Goal: Task Accomplishment & Management: Manage account settings

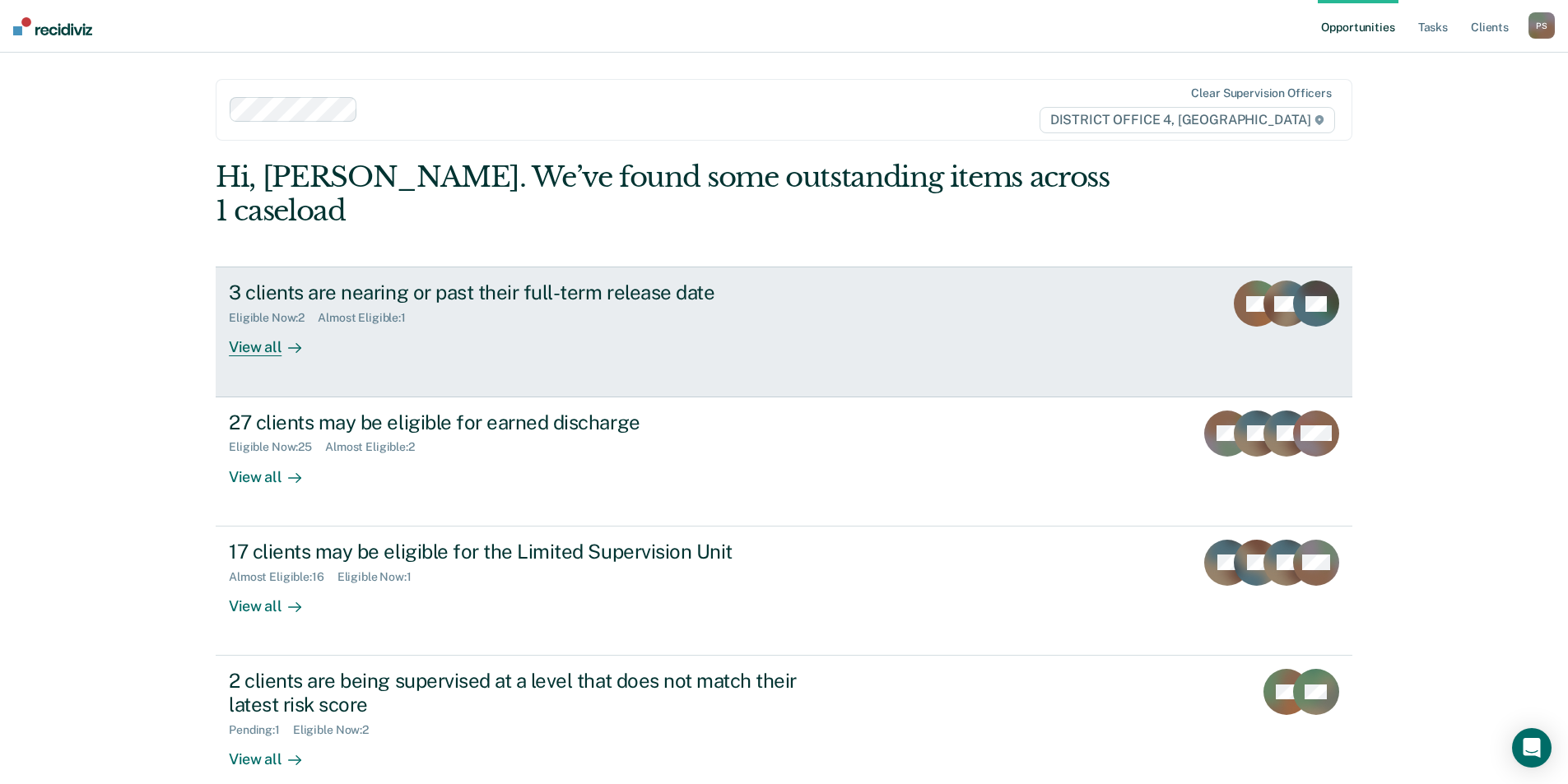
click at [500, 304] on div "Eligible Now : 2 Almost Eligible : 1" at bounding box center [518, 315] width 578 height 21
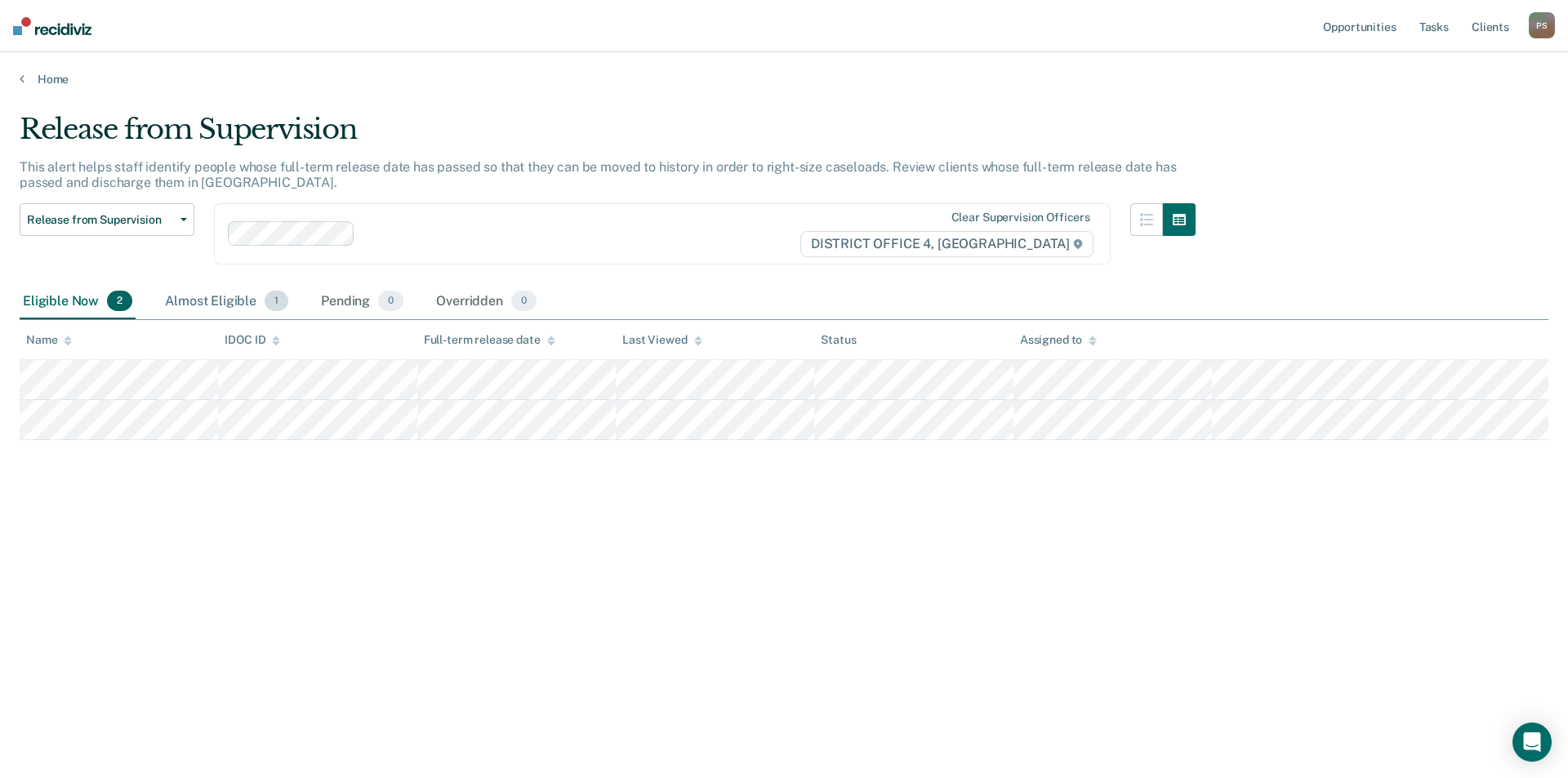
click at [240, 310] on div "Almost Eligible 1" at bounding box center [227, 302] width 130 height 36
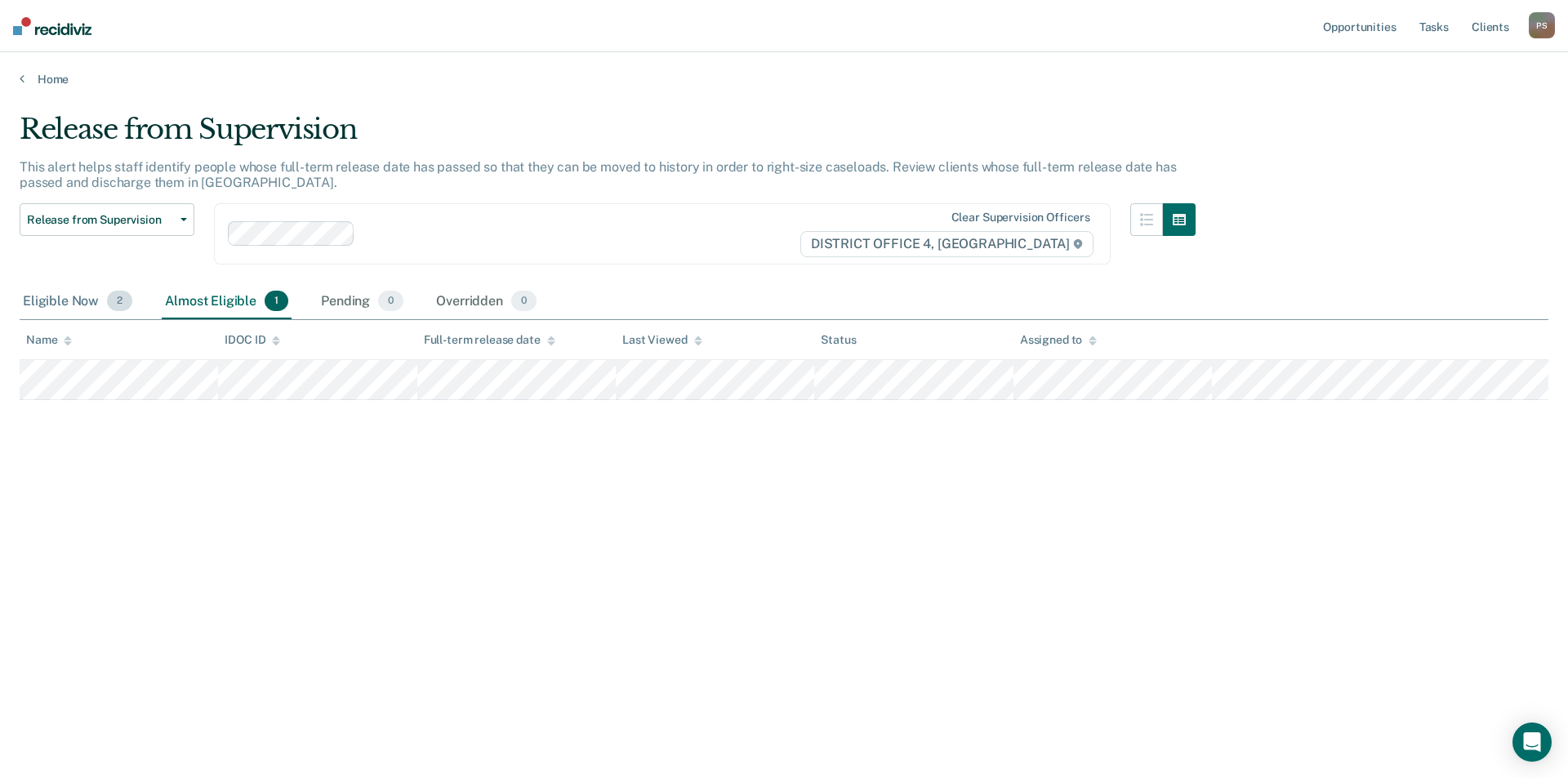
click at [93, 297] on div "Eligible Now 2" at bounding box center [77, 302] width 116 height 36
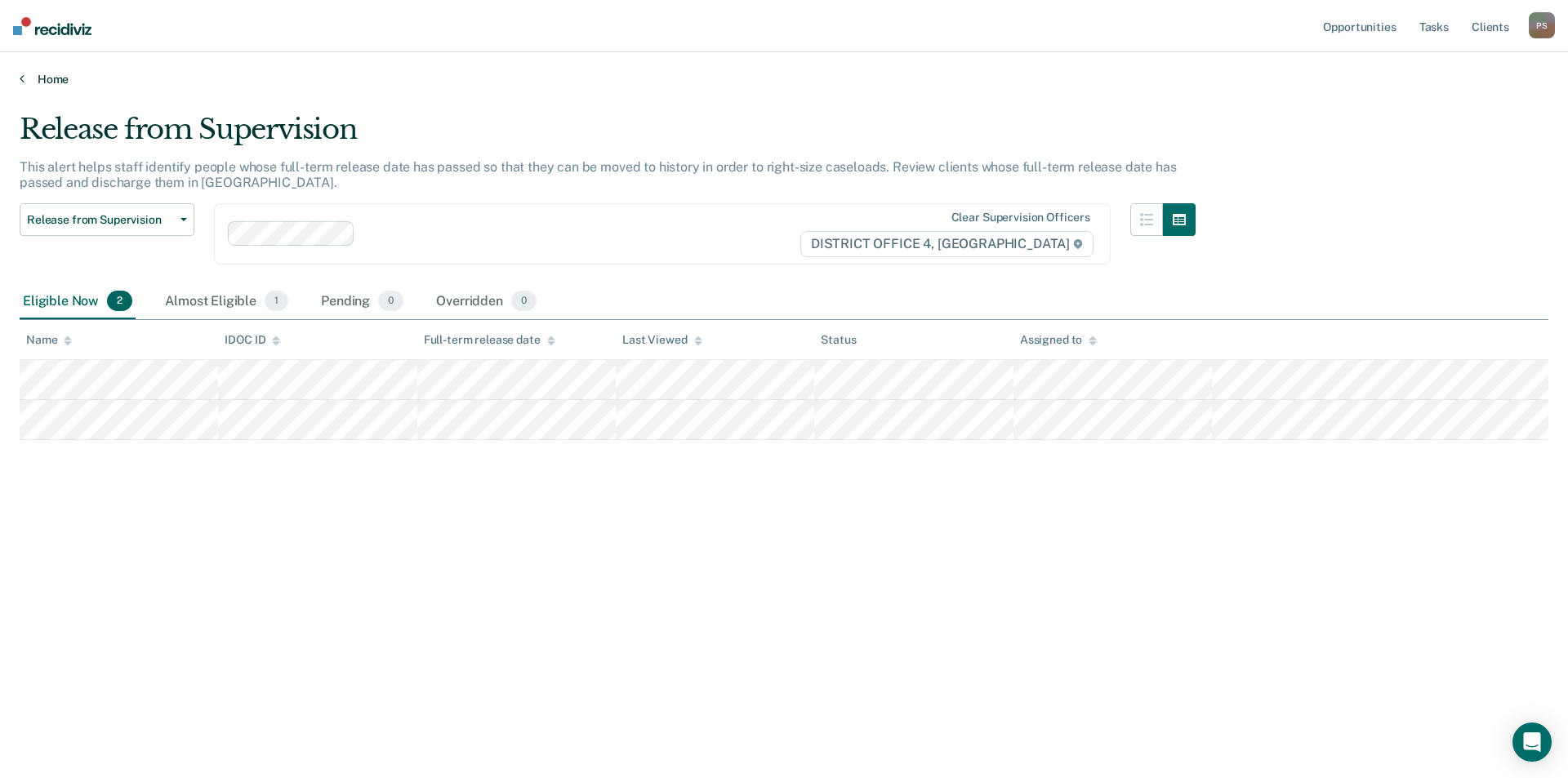
click at [29, 81] on link "Home" at bounding box center [784, 79] width 1529 height 14
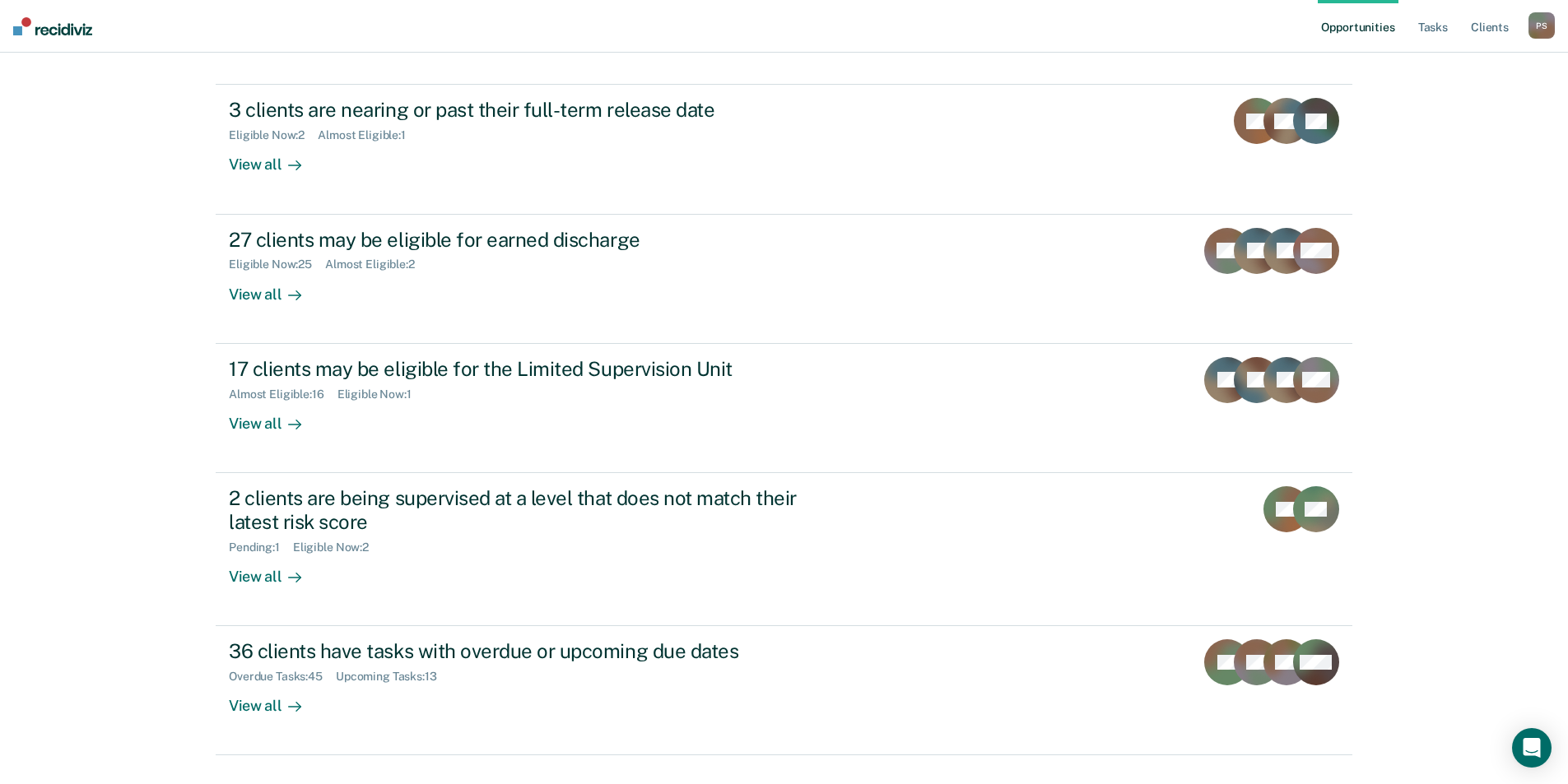
scroll to position [186, 0]
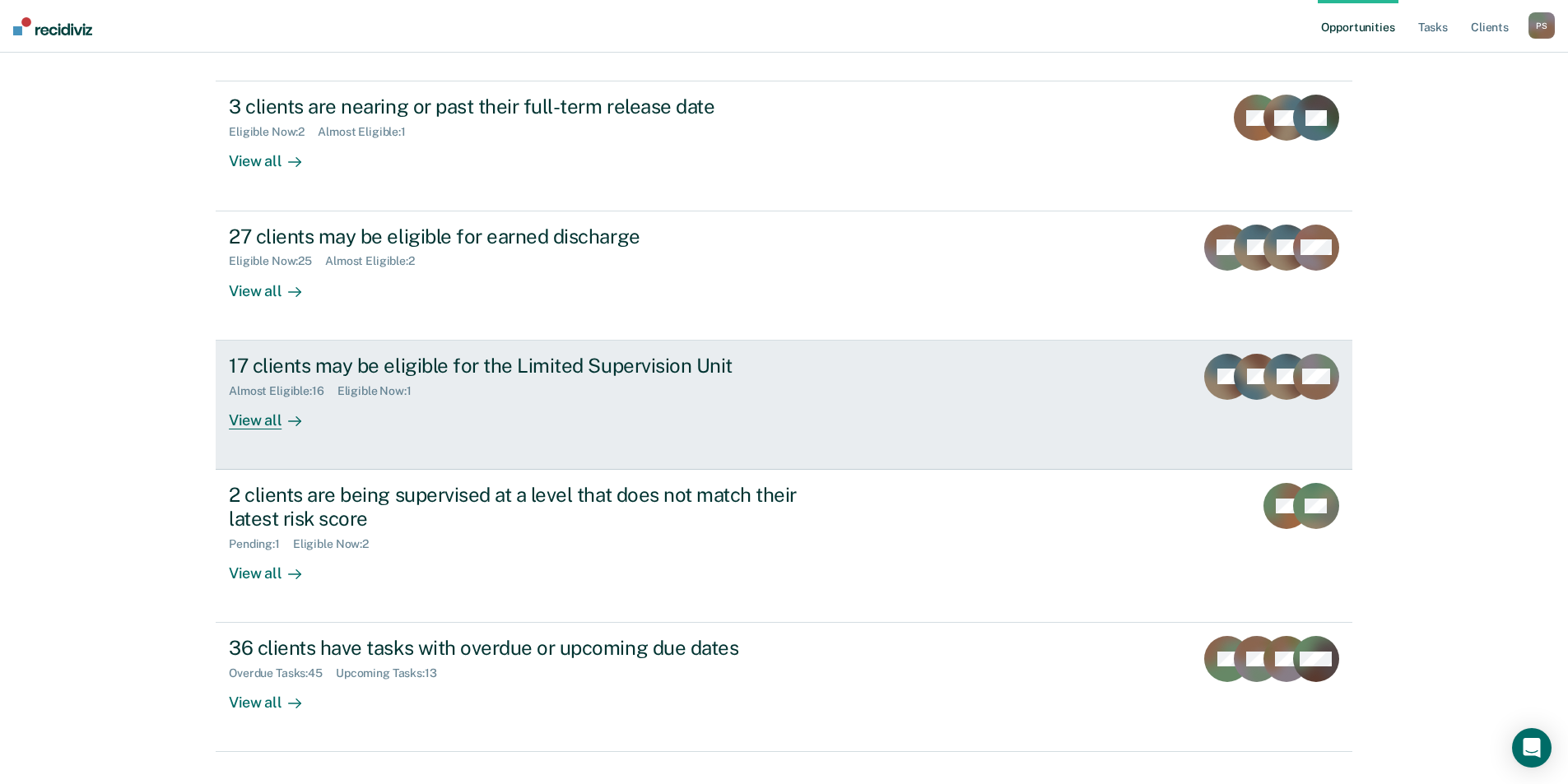
click at [229, 378] on div "Almost Eligible : 16 Eligible Now : 1" at bounding box center [518, 388] width 578 height 21
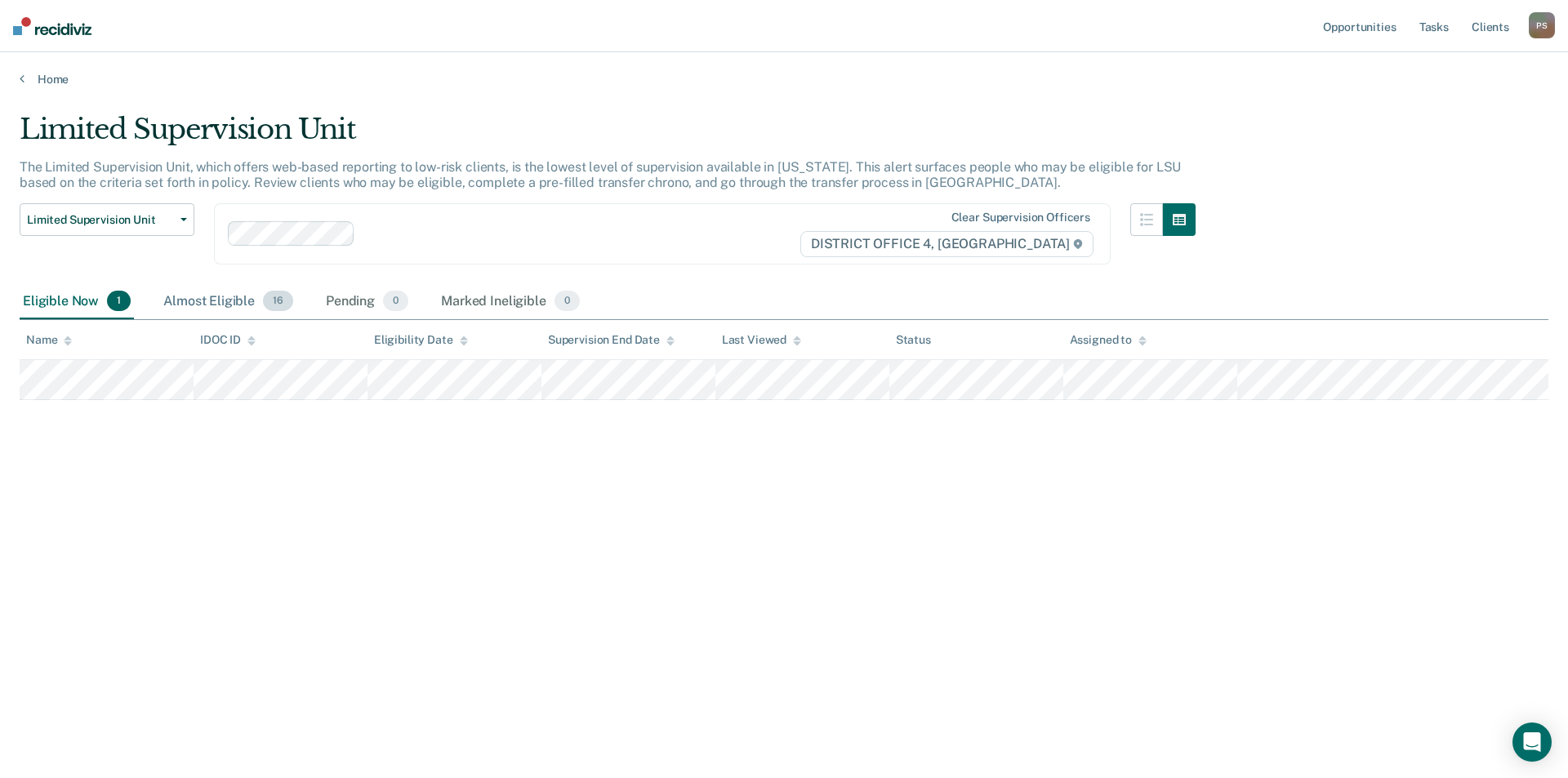
click at [196, 305] on div "Almost Eligible 16" at bounding box center [228, 302] width 137 height 36
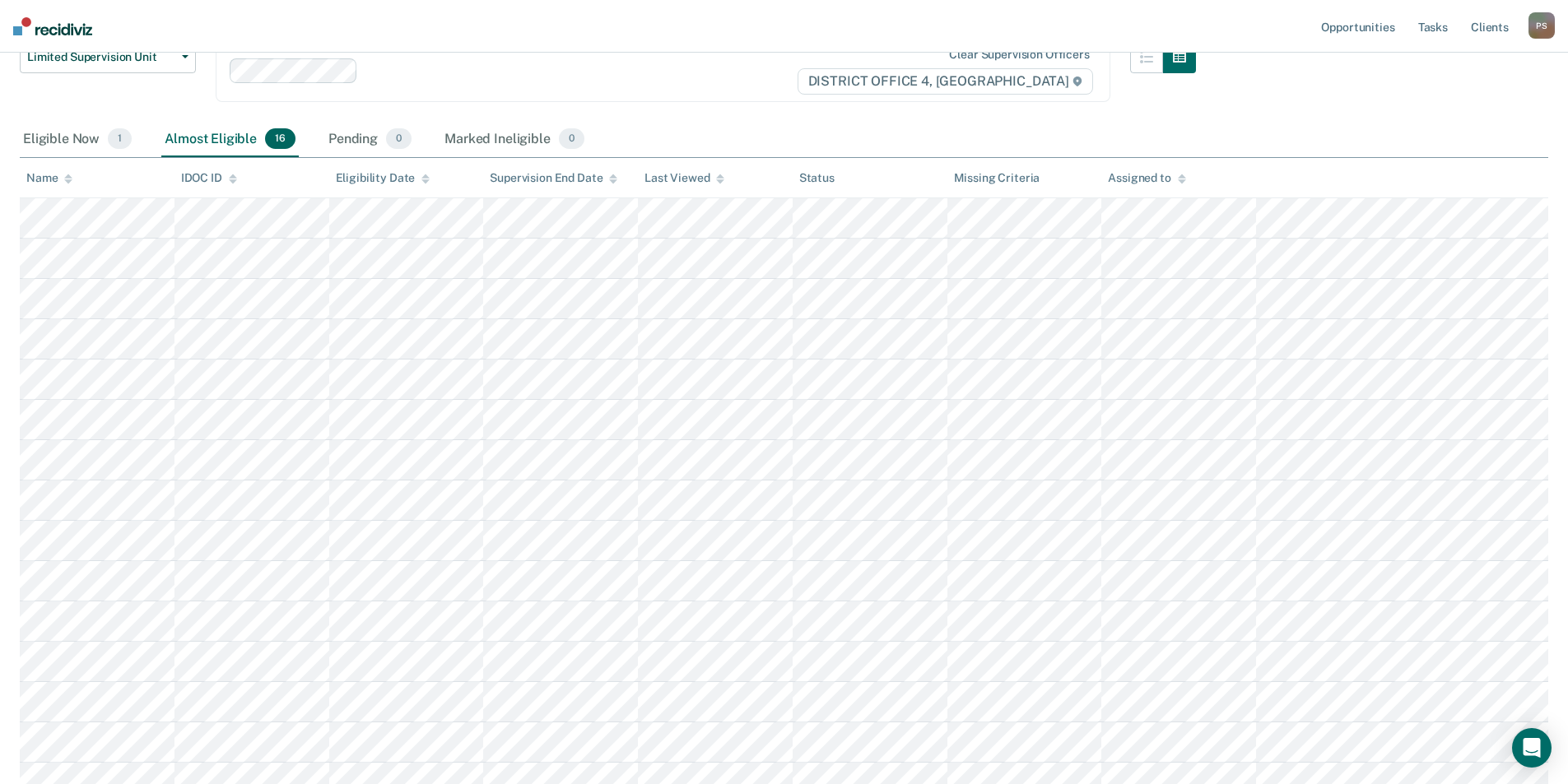
scroll to position [247, 0]
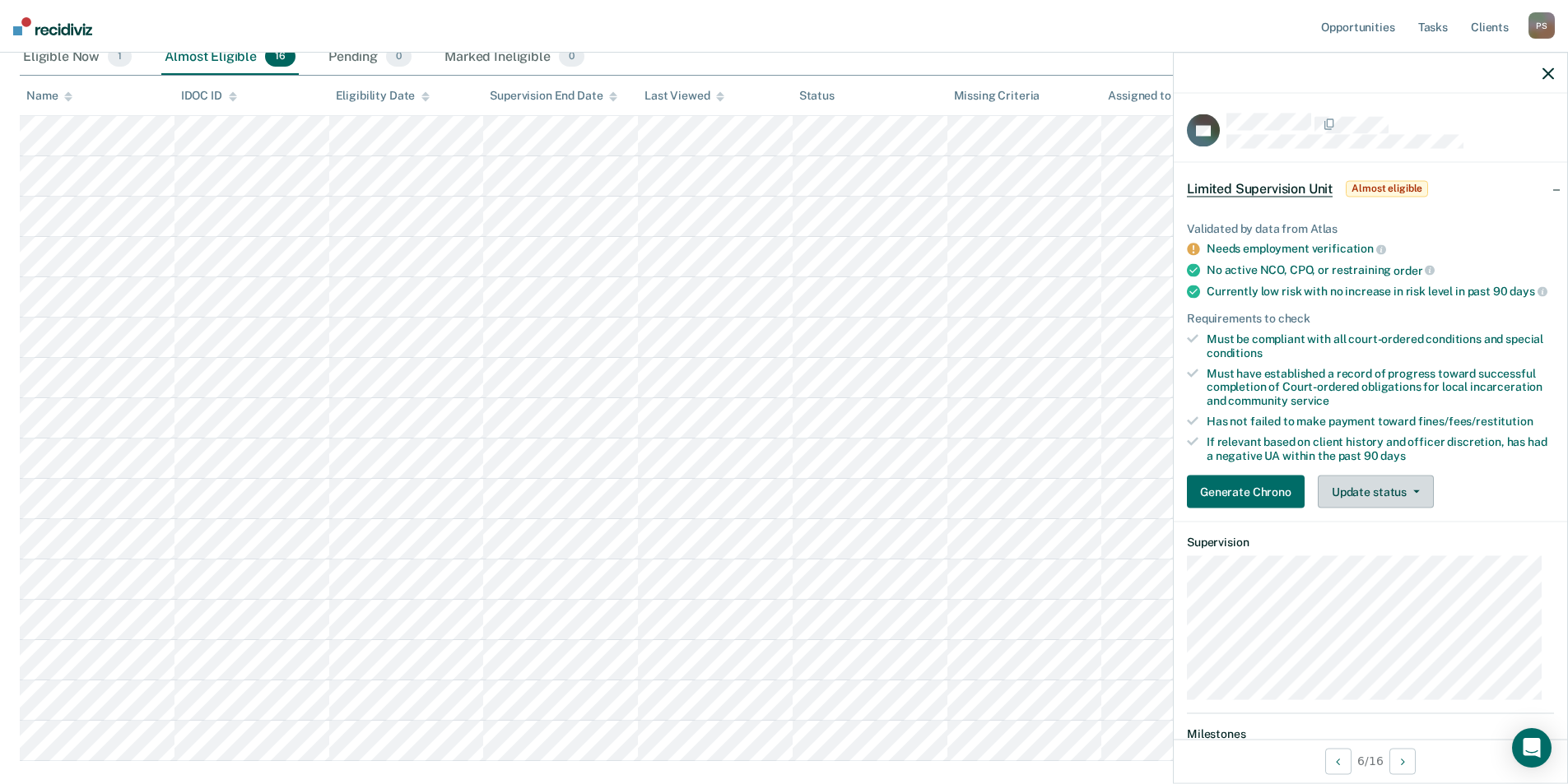
click at [1357, 505] on button "Update status" at bounding box center [1376, 492] width 116 height 32
click at [1371, 571] on button "Mark Ineligible" at bounding box center [1398, 557] width 159 height 27
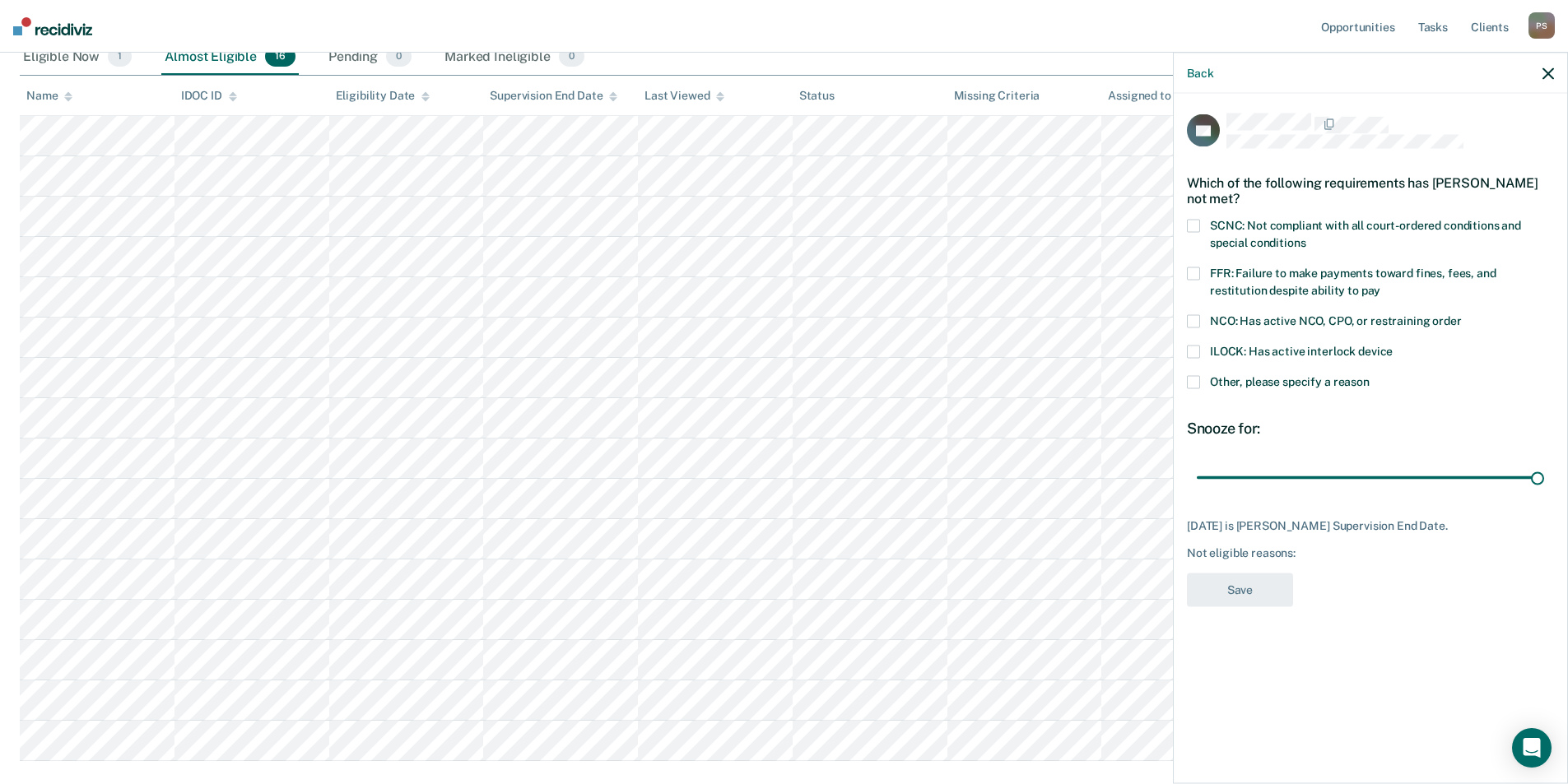
click at [1201, 387] on label "Other, please specify a reason" at bounding box center [1370, 385] width 367 height 17
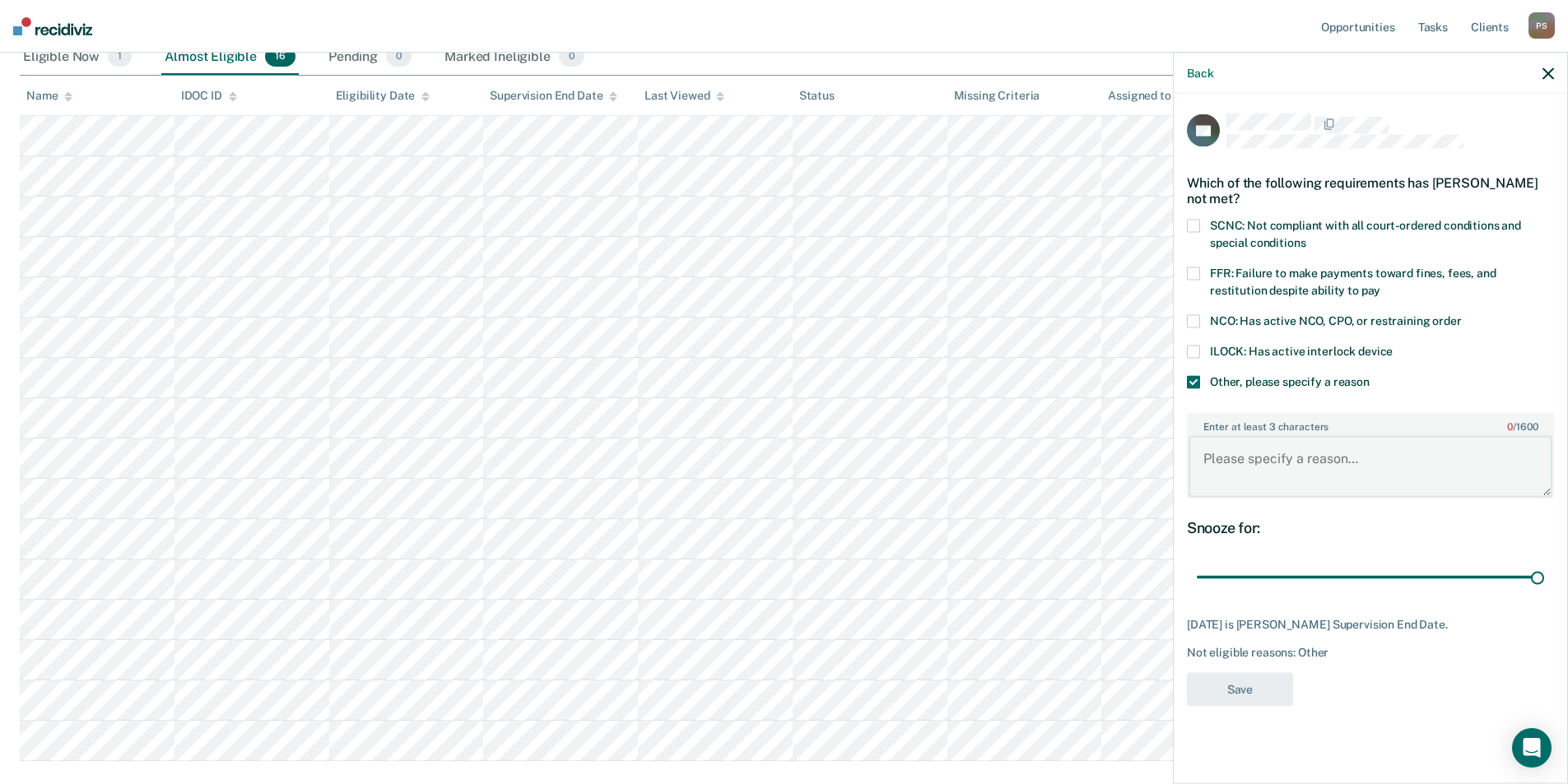
click at [1245, 459] on textarea "Enter at least 3 characters 0 / 1600" at bounding box center [1370, 466] width 364 height 61
click at [1198, 272] on span at bounding box center [1193, 274] width 13 height 13
click at [1201, 382] on label "Other, please specify a reason" at bounding box center [1370, 385] width 367 height 17
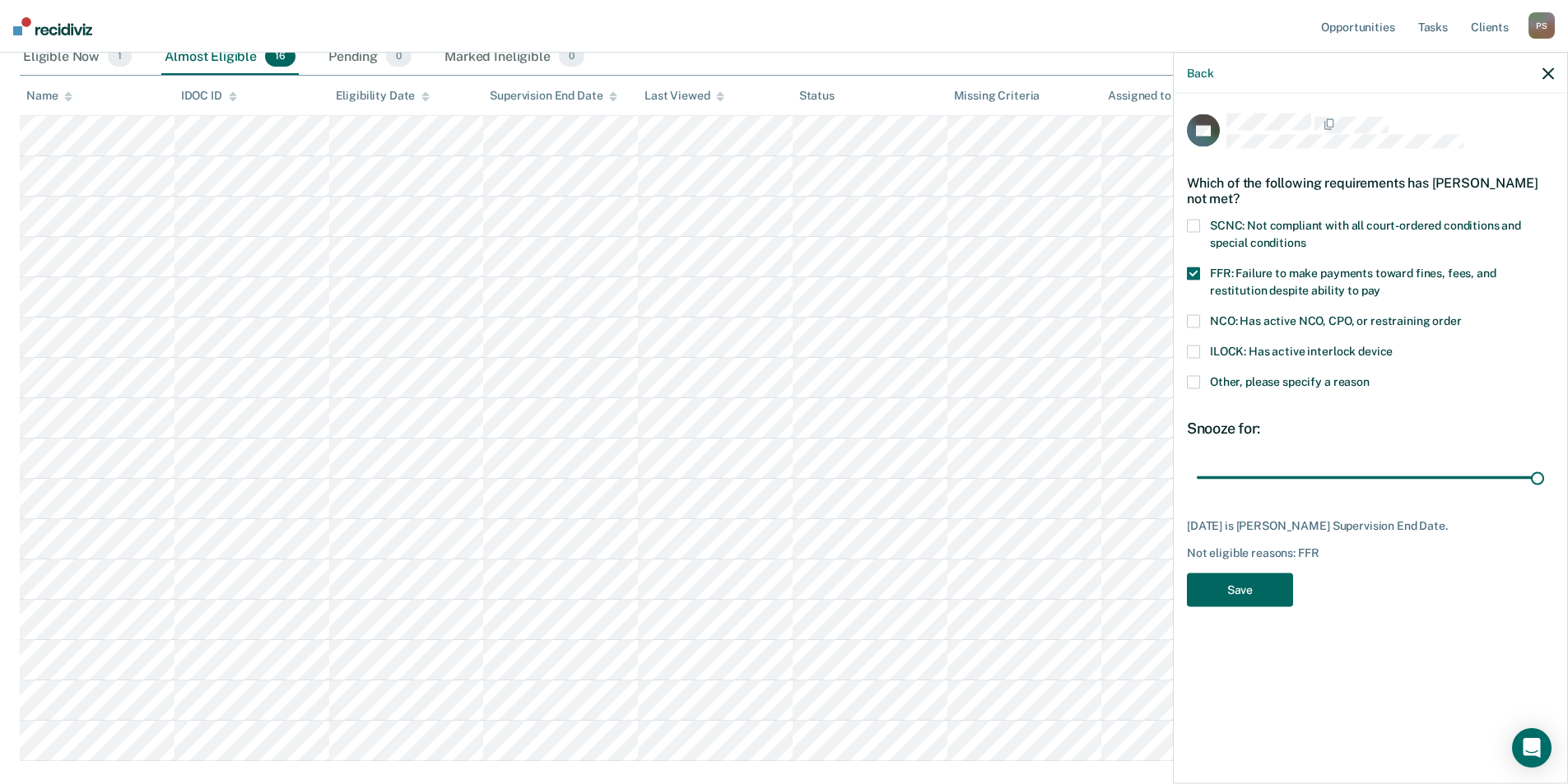
click at [1246, 594] on button "Save" at bounding box center [1240, 590] width 106 height 33
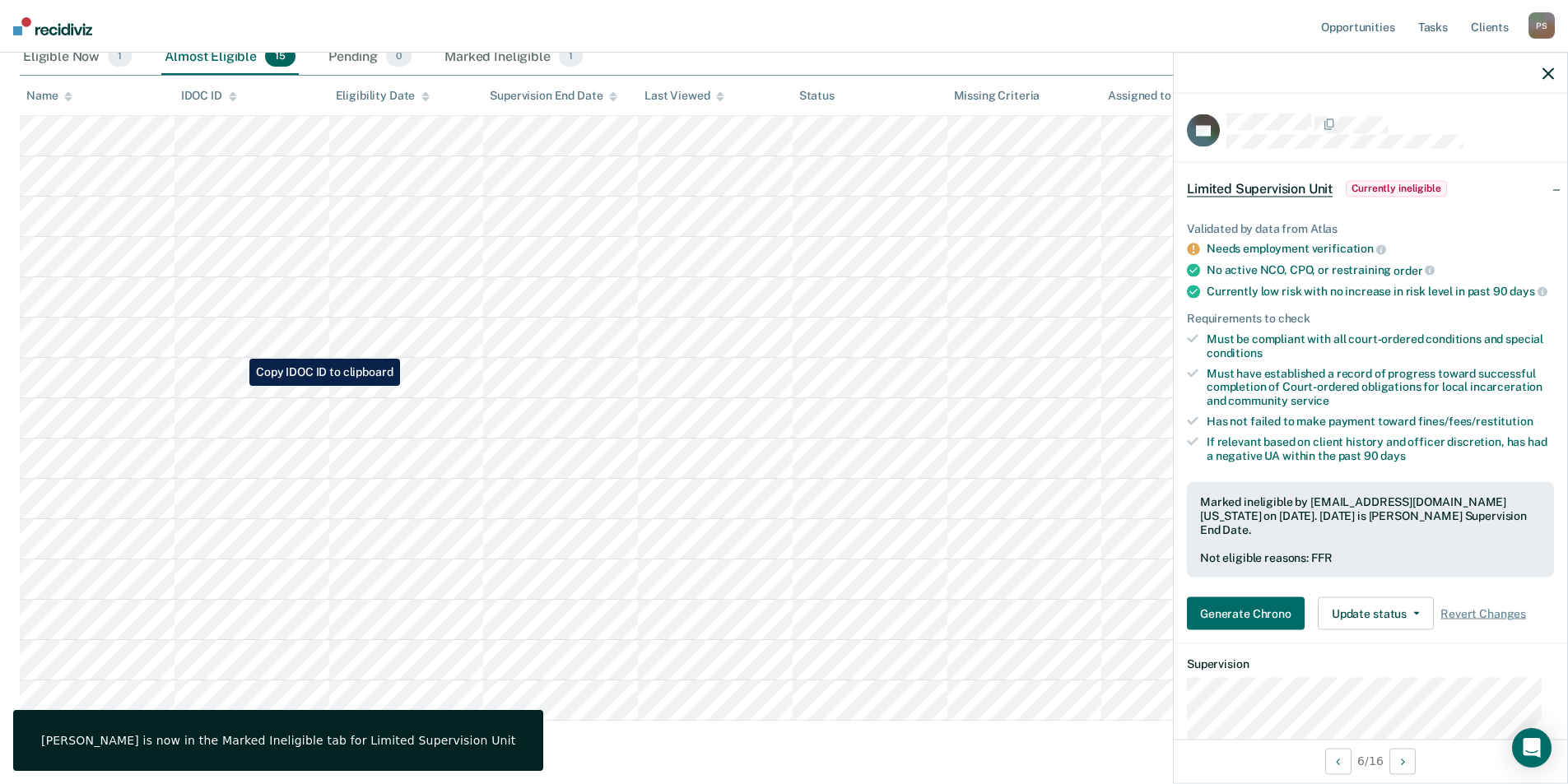
scroll to position [302, 0]
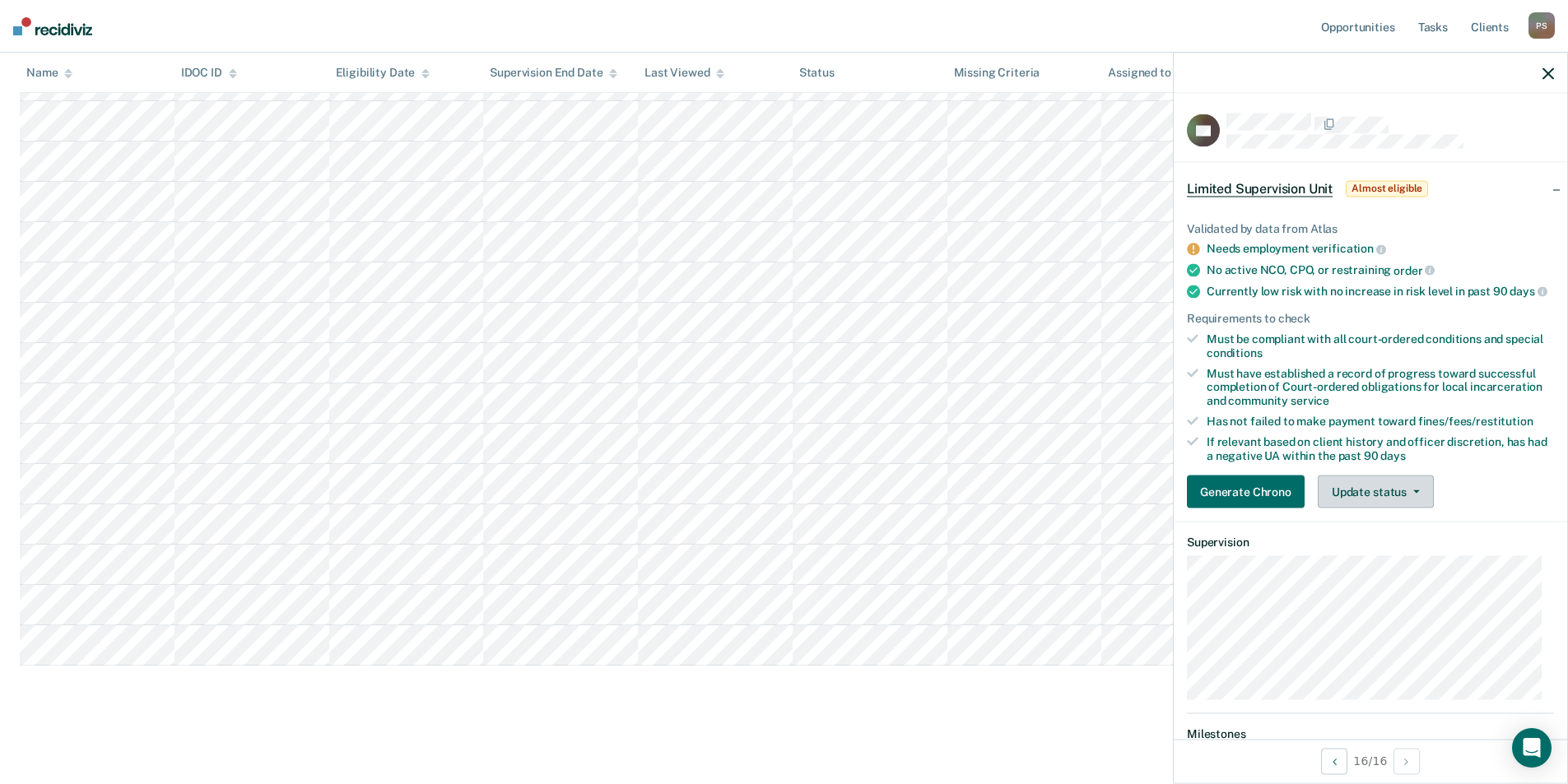
click at [1374, 509] on button "Update status" at bounding box center [1376, 492] width 116 height 32
click at [1375, 571] on button "Mark Ineligible" at bounding box center [1398, 557] width 159 height 27
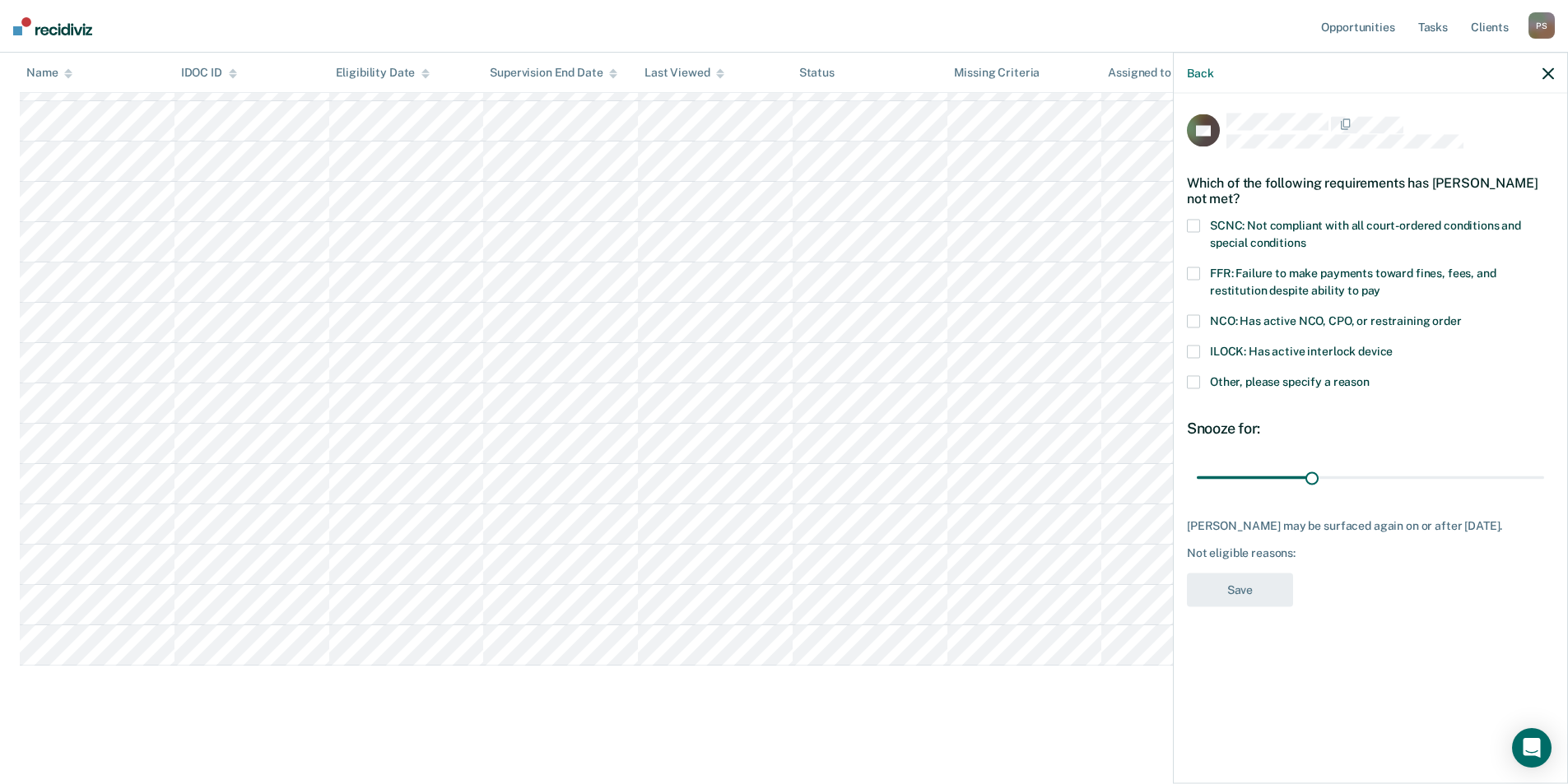
click at [1195, 221] on span at bounding box center [1193, 226] width 13 height 13
click at [1204, 384] on label "Other, please specify a reason" at bounding box center [1370, 385] width 367 height 17
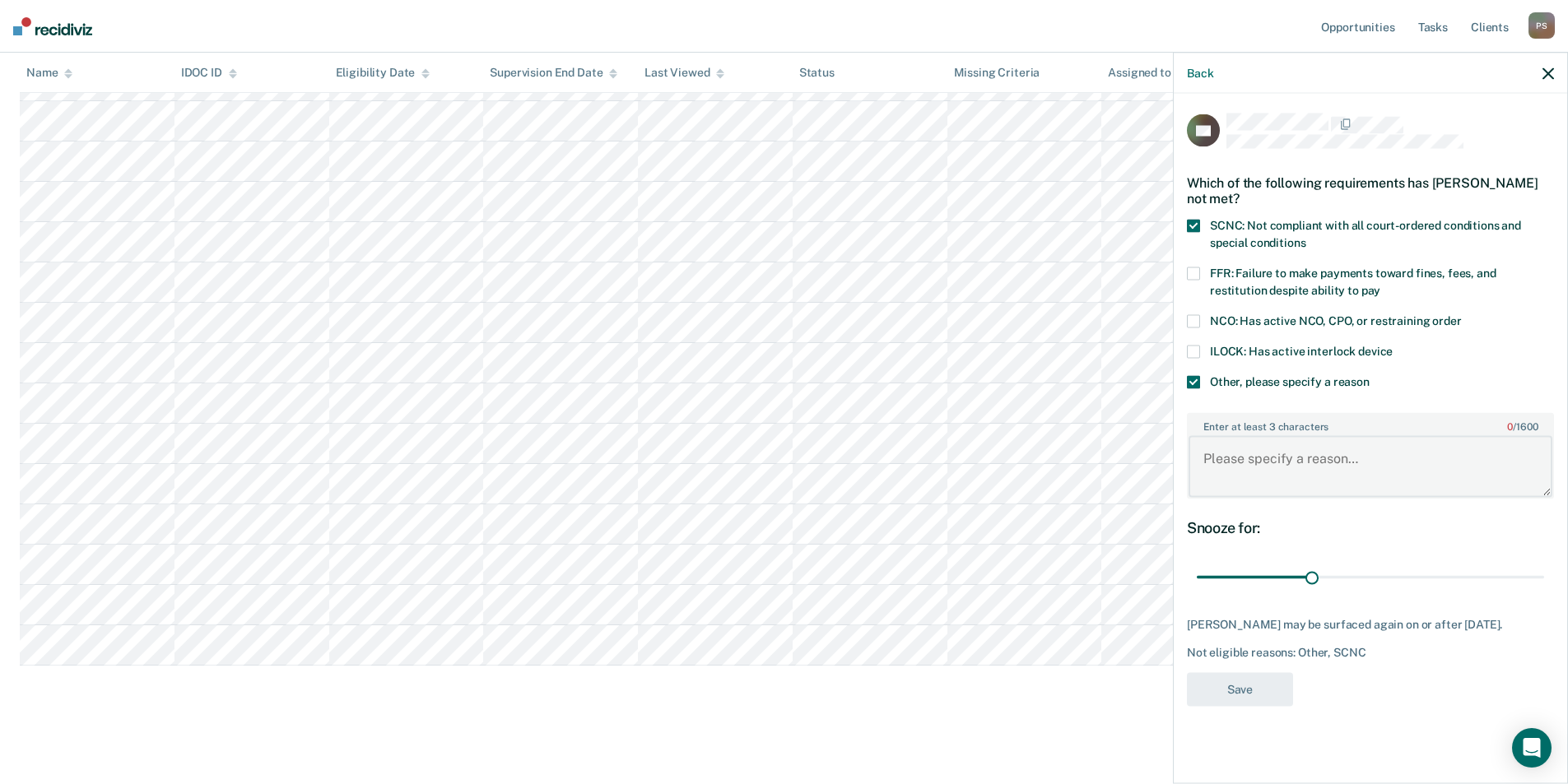
click at [1235, 443] on textarea "Enter at least 3 characters 0 / 1600" at bounding box center [1370, 466] width 364 height 61
type textarea "Community Service Hours have not been completed"
click at [1257, 706] on button "Save" at bounding box center [1240, 688] width 106 height 33
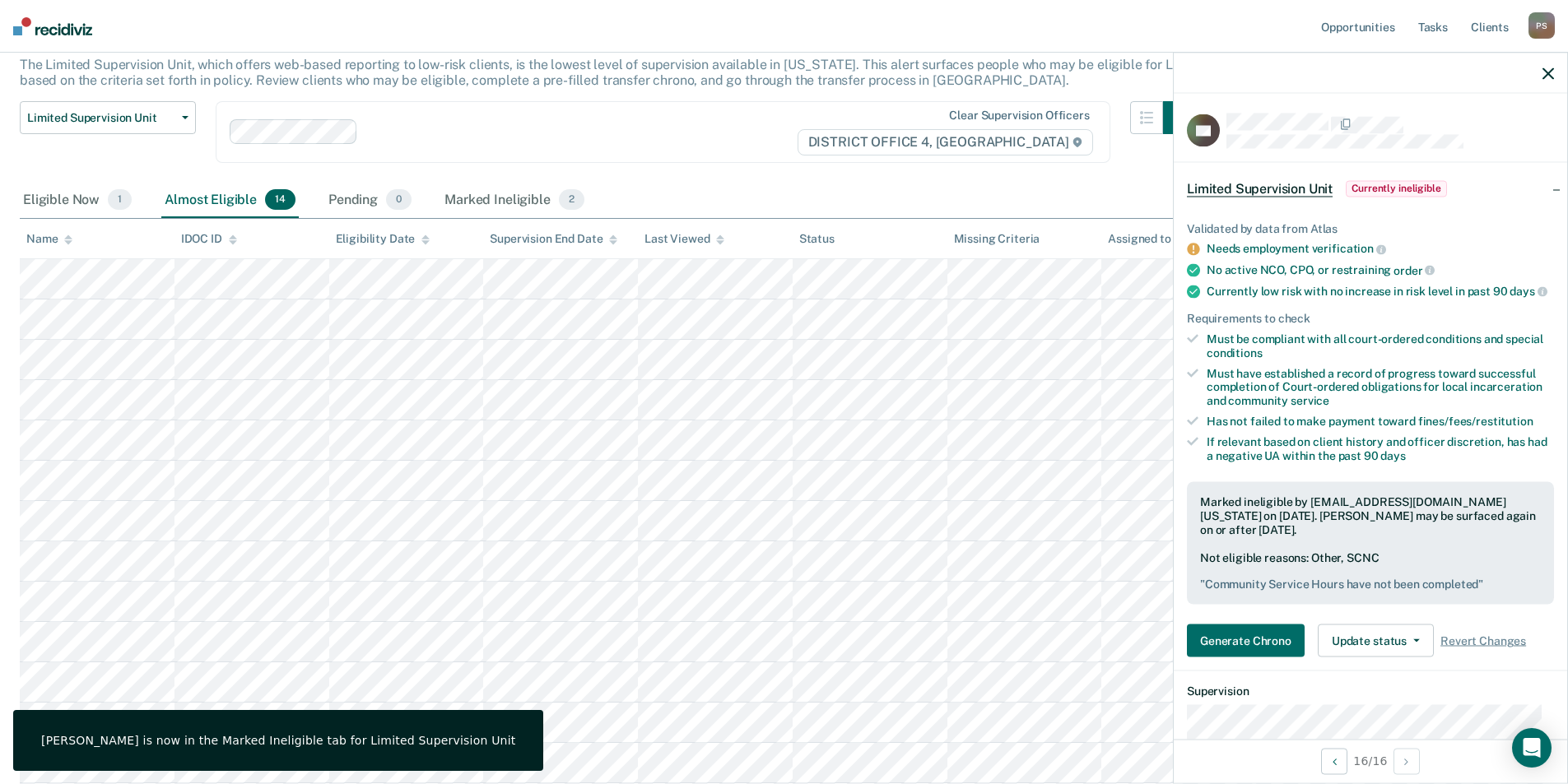
scroll to position [97, 0]
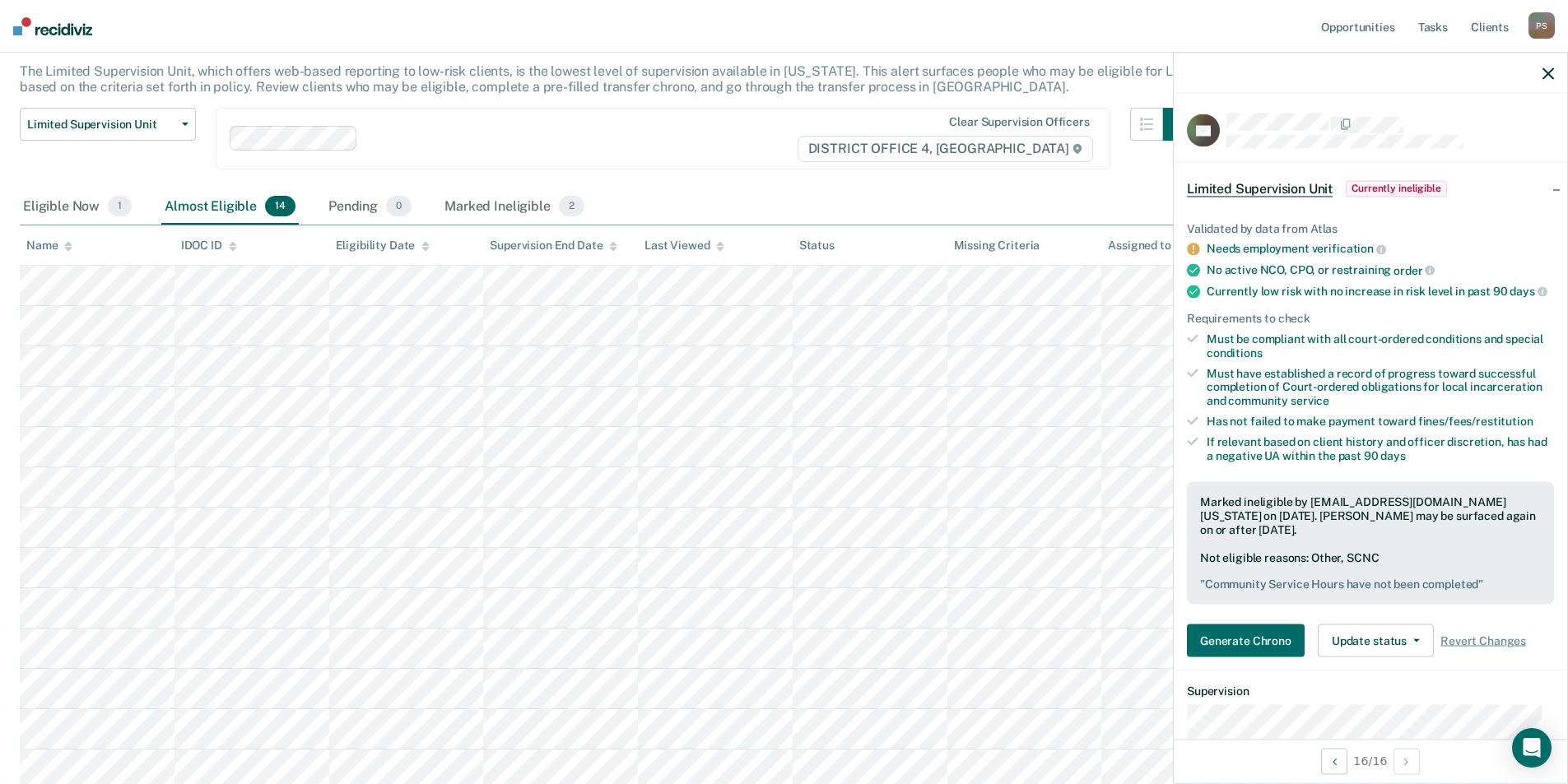
click at [1549, 70] on icon "button" at bounding box center [1548, 73] width 11 height 11
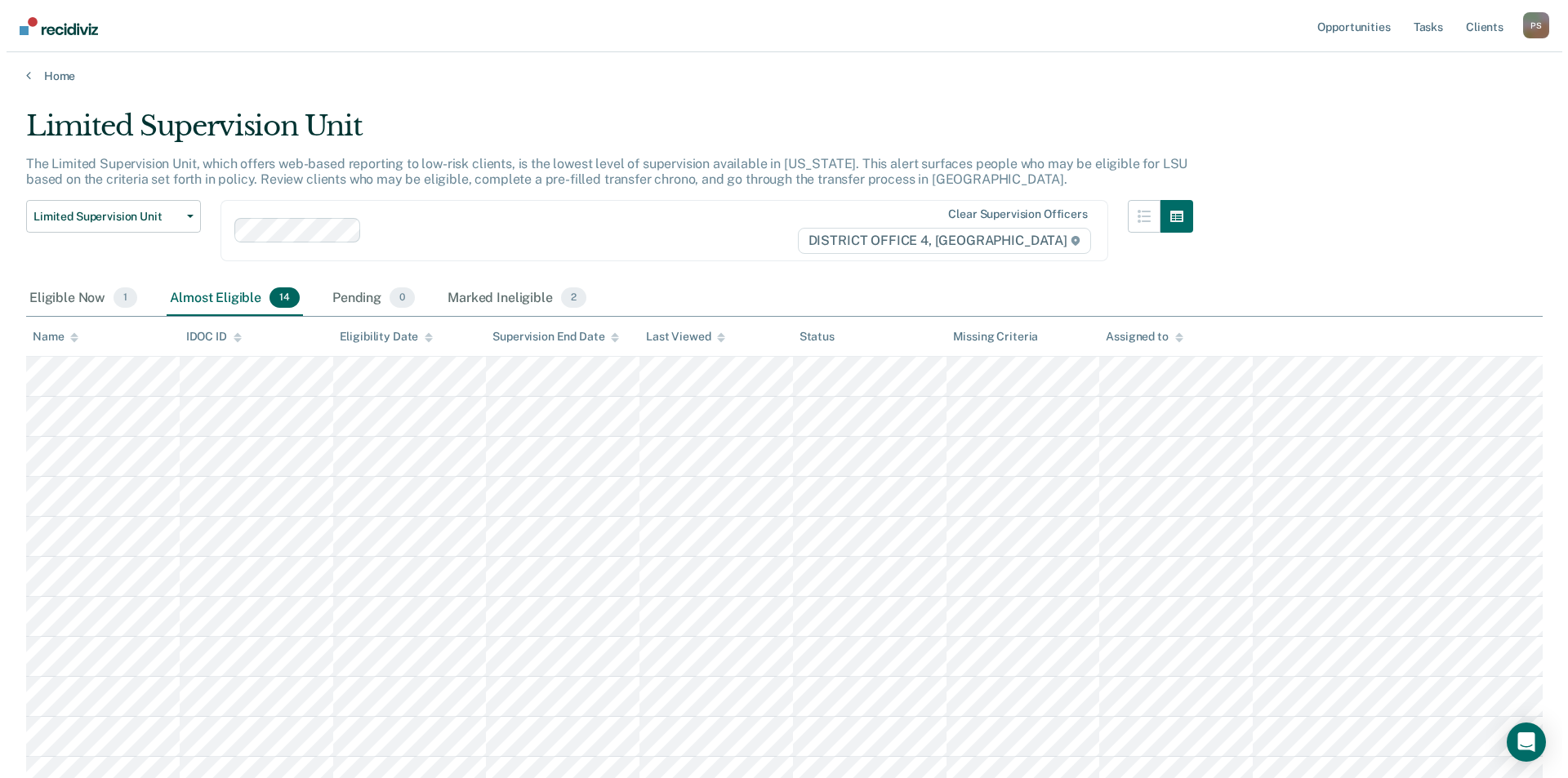
scroll to position [0, 0]
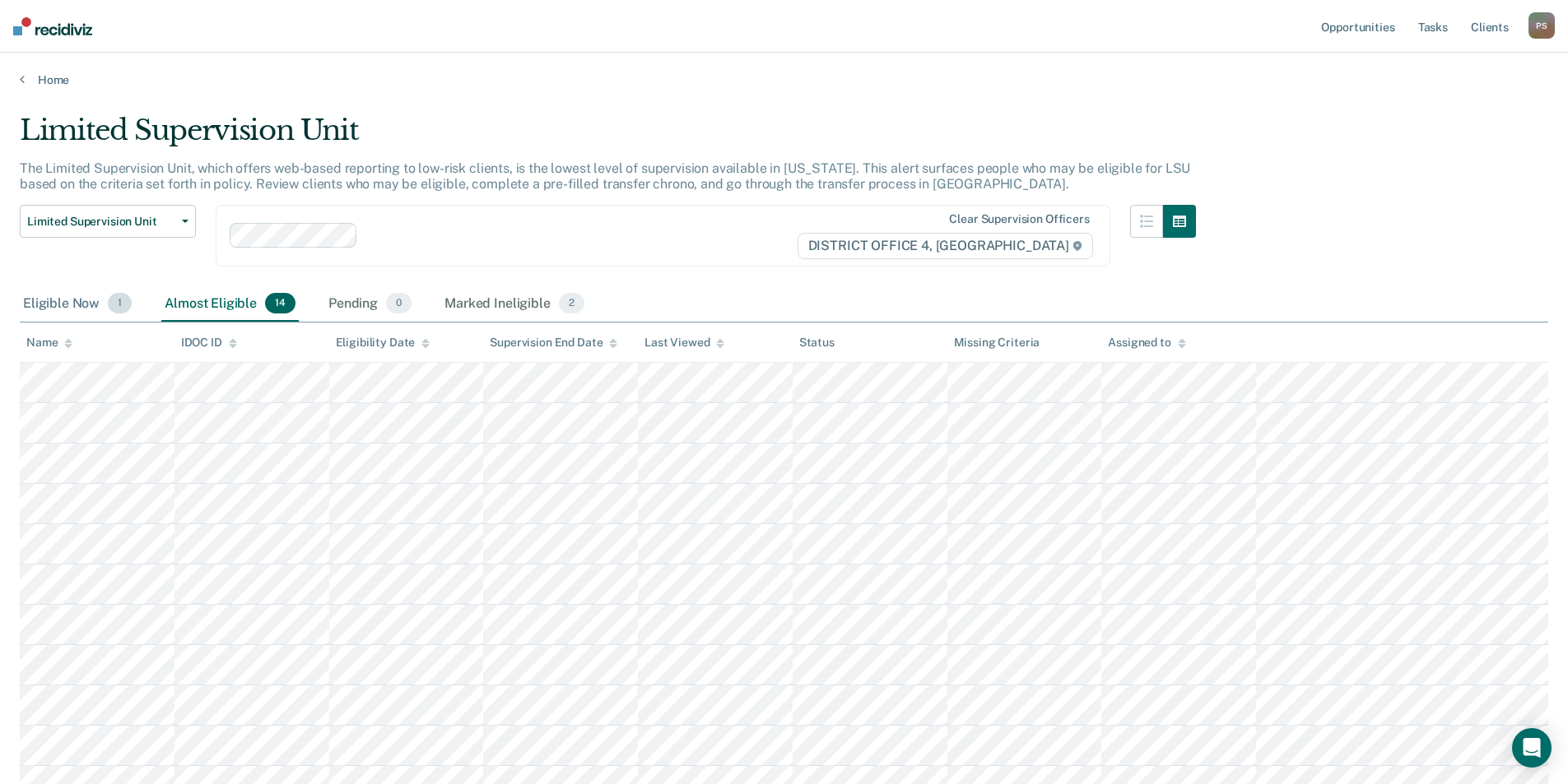
click at [92, 298] on div "Eligible Now 1" at bounding box center [77, 304] width 115 height 36
